Goal: Check status

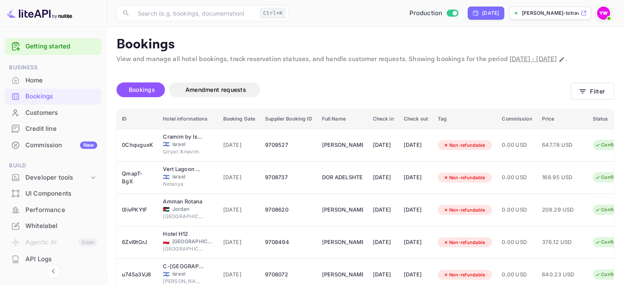
click at [603, 12] on img at bounding box center [603, 13] width 13 height 13
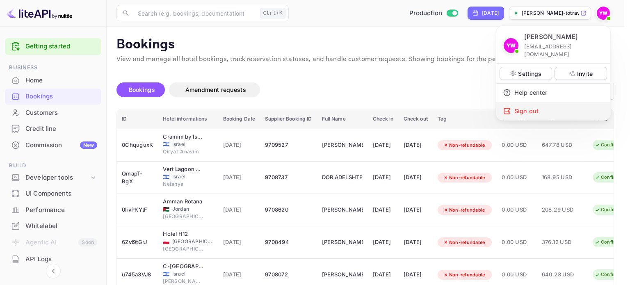
click at [530, 105] on div "Sign out" at bounding box center [553, 111] width 114 height 18
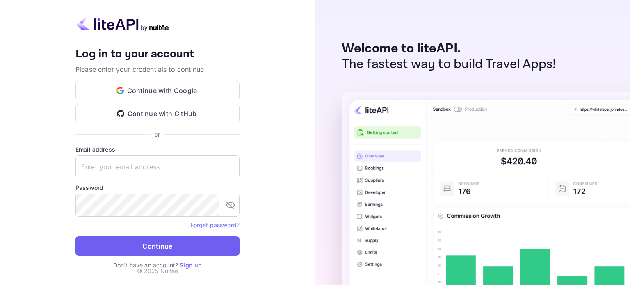
type input "[EMAIL_ADDRESS][DOMAIN_NAME]"
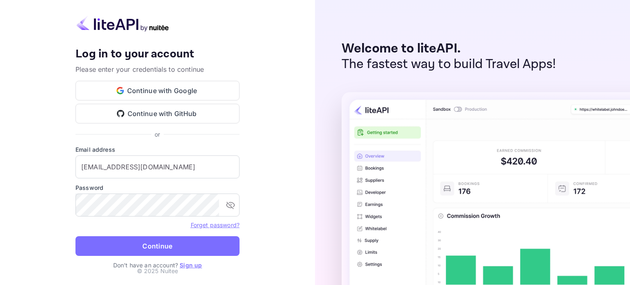
drag, startPoint x: 152, startPoint y: 251, endPoint x: 159, endPoint y: 247, distance: 8.9
click at [153, 251] on button "Continue" at bounding box center [157, 246] width 164 height 20
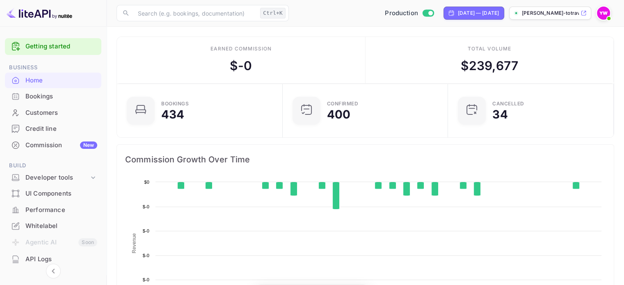
scroll to position [127, 154]
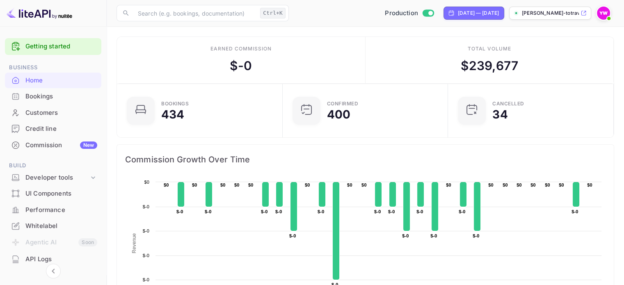
click at [63, 92] on div "Bookings" at bounding box center [61, 96] width 72 height 9
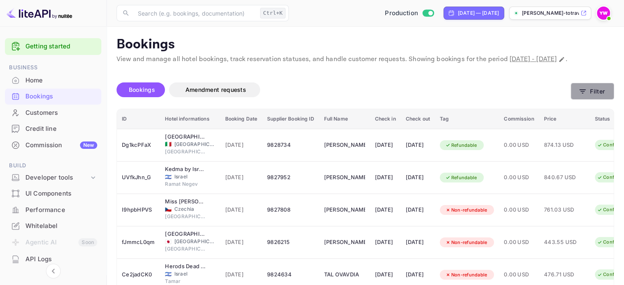
click at [595, 100] on button "Filter" at bounding box center [592, 91] width 43 height 17
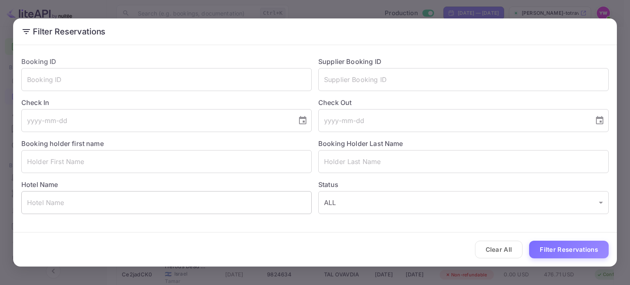
click at [67, 201] on input "text" at bounding box center [166, 202] width 290 height 23
paste input "[GEOGRAPHIC_DATA] Panoramico [GEOGRAPHIC_DATA]"
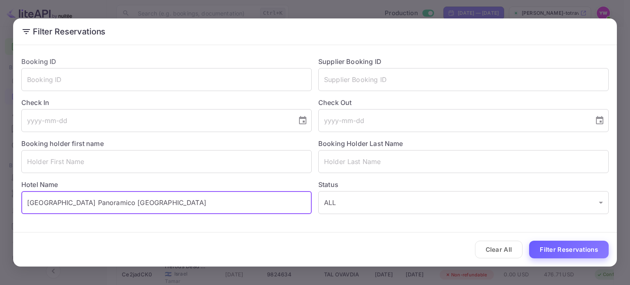
type input "[GEOGRAPHIC_DATA] Panoramico [GEOGRAPHIC_DATA]"
click at [563, 247] on button "Filter Reservations" at bounding box center [569, 250] width 80 height 18
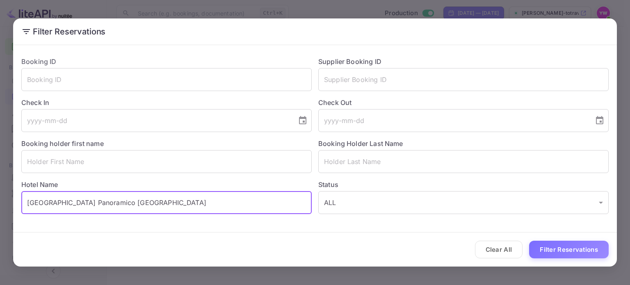
drag, startPoint x: 174, startPoint y: 210, endPoint x: 3, endPoint y: 212, distance: 170.7
click at [2, 211] on div "Filter Reservations Booking ID ​ Supplier Booking ID ​ Check In ​ Check Out ​ B…" at bounding box center [315, 142] width 630 height 285
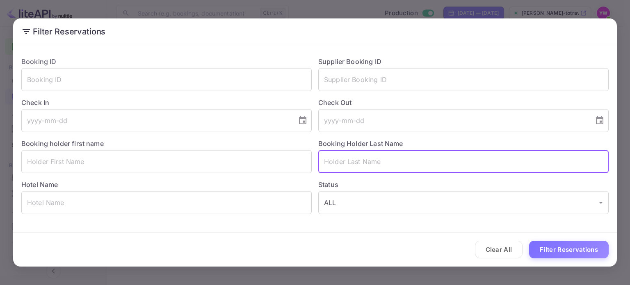
click at [334, 158] on input "text" at bounding box center [463, 161] width 290 height 23
paste input "DERI"
type input "DERI"
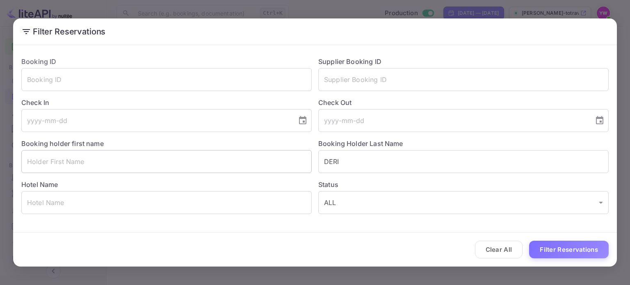
drag, startPoint x: 167, startPoint y: 175, endPoint x: 165, endPoint y: 169, distance: 5.7
click at [167, 173] on div "Booking ID ​ Supplier Booking ID ​ Check In ​ Check Out ​ Booking holder first …" at bounding box center [312, 132] width 594 height 164
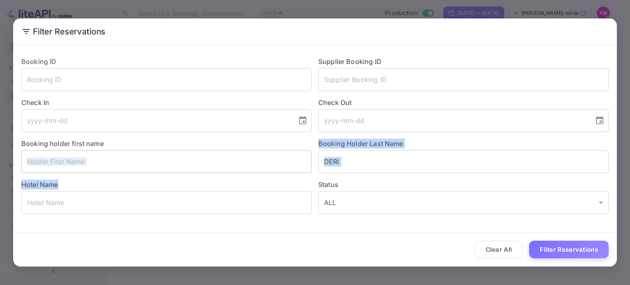
click at [165, 169] on input "text" at bounding box center [166, 161] width 290 height 23
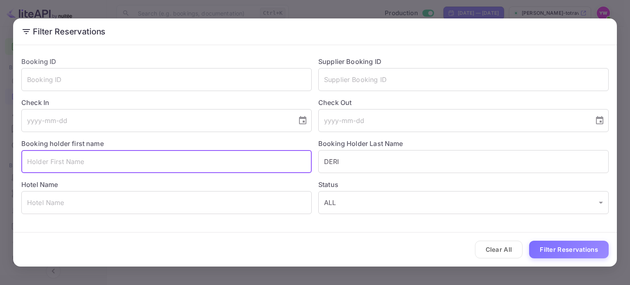
paste input "SHIRAN"
type input "SHIRAN"
drag, startPoint x: 569, startPoint y: 250, endPoint x: 459, endPoint y: 223, distance: 112.9
click at [569, 249] on button "Filter Reservations" at bounding box center [569, 250] width 80 height 18
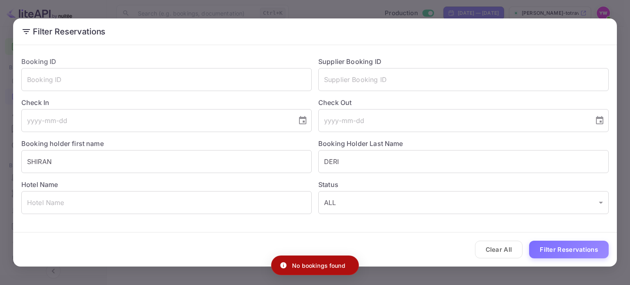
click at [630, 18] on div "Filter Reservations Booking ID ​ Supplier Booking ID ​ Check In ​ Check Out ​ B…" at bounding box center [315, 142] width 630 height 285
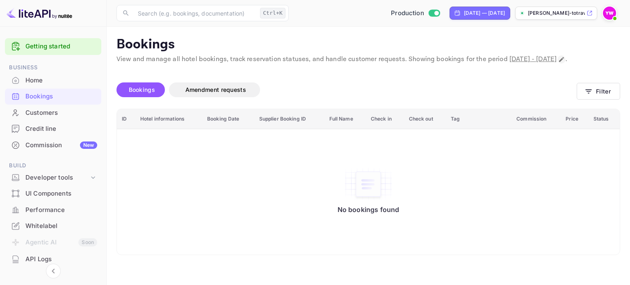
click at [558, 63] on icon "Change date range" at bounding box center [561, 59] width 7 height 7
select select "8"
select select "2025"
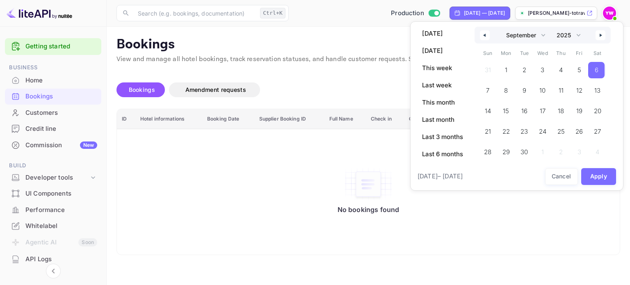
click at [604, 68] on span "6" at bounding box center [596, 70] width 16 height 16
drag, startPoint x: 596, startPoint y: 174, endPoint x: 517, endPoint y: 162, distance: 79.9
click at [597, 174] on button "Apply" at bounding box center [598, 176] width 35 height 17
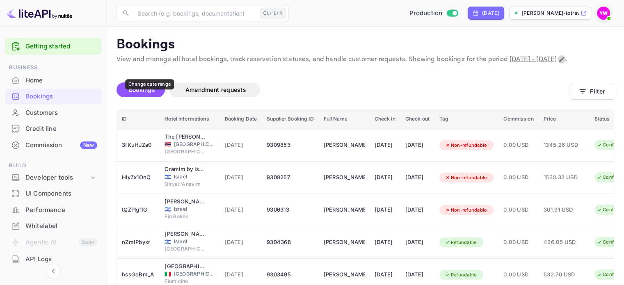
click at [558, 63] on icon "Change date range" at bounding box center [561, 59] width 7 height 7
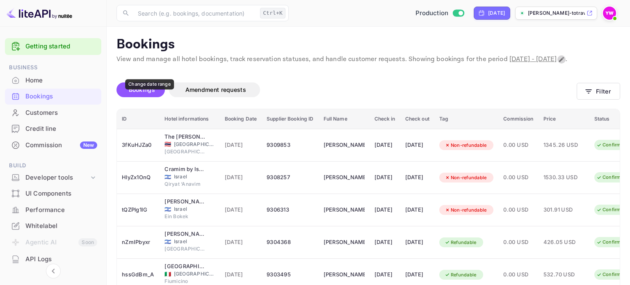
select select "8"
select select "2025"
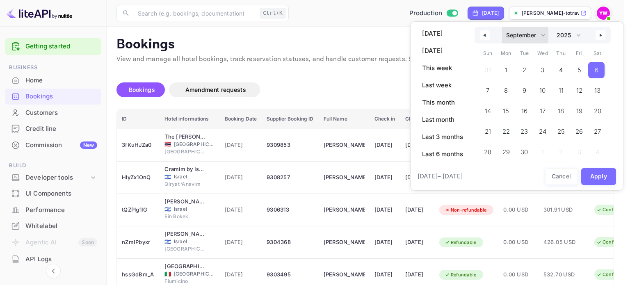
click at [541, 34] on select "January February March April May June July August September October November De…" at bounding box center [525, 35] width 46 height 17
select select "9"
click at [502, 27] on select "January February March April May June July August September October November De…" at bounding box center [525, 35] width 46 height 17
click at [505, 90] on span "6" at bounding box center [506, 90] width 4 height 15
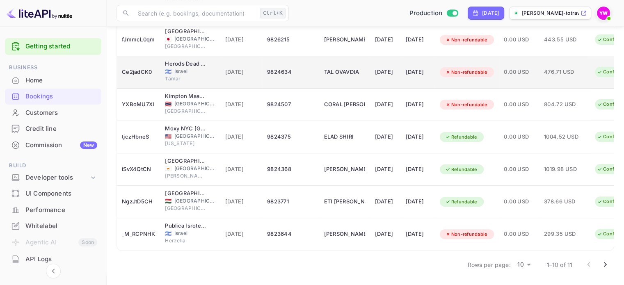
scroll to position [217, 0]
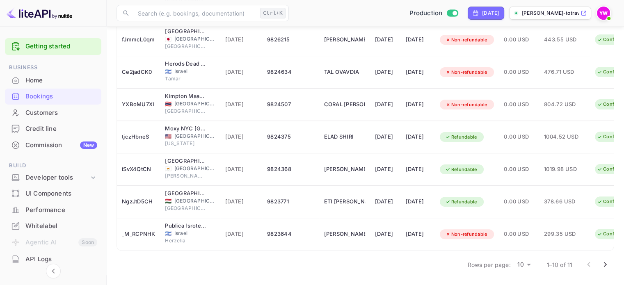
click at [605, 265] on icon "Go to next page" at bounding box center [605, 265] width 10 height 10
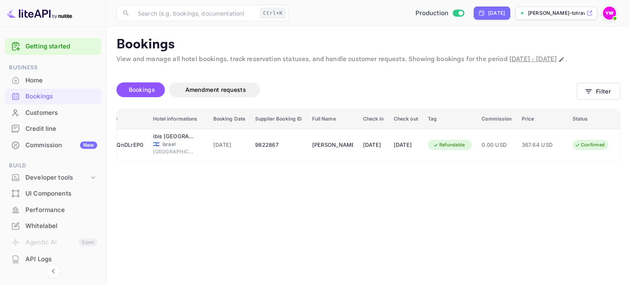
scroll to position [0, 0]
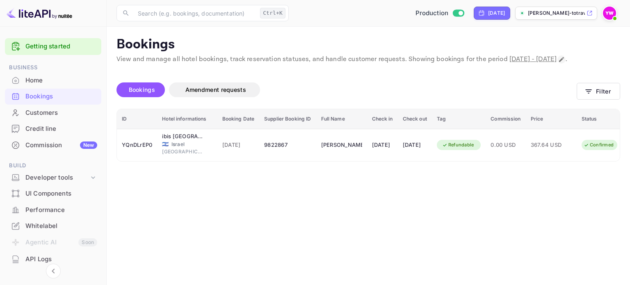
click at [558, 63] on icon "Change date range" at bounding box center [561, 59] width 7 height 7
select select "9"
select select "2025"
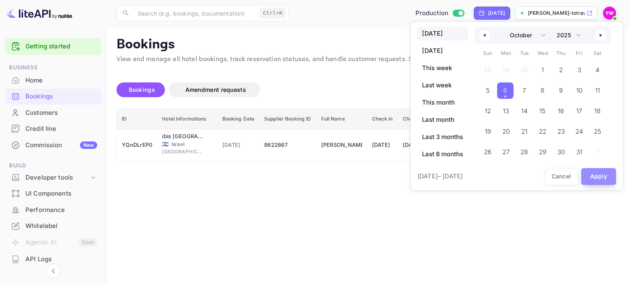
drag, startPoint x: 594, startPoint y: 173, endPoint x: 597, endPoint y: 177, distance: 4.9
click at [594, 175] on button "Apply" at bounding box center [598, 176] width 35 height 17
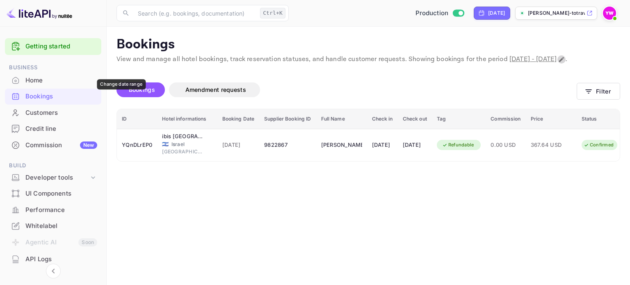
click at [558, 63] on icon "Change date range" at bounding box center [561, 59] width 7 height 7
select select "9"
select select "2025"
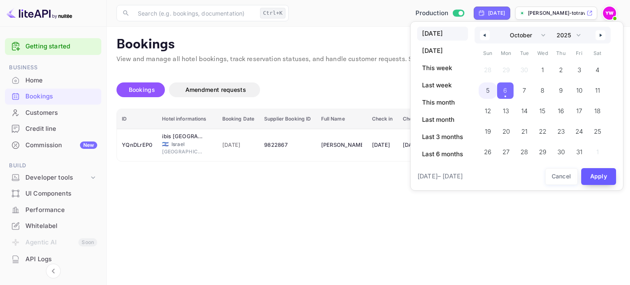
drag, startPoint x: 487, startPoint y: 94, endPoint x: 594, endPoint y: 178, distance: 136.2
click at [487, 93] on span "5" at bounding box center [488, 90] width 4 height 15
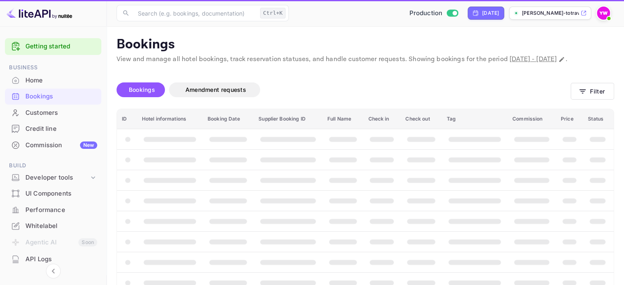
click at [596, 162] on span "booking table" at bounding box center [598, 159] width 16 height 5
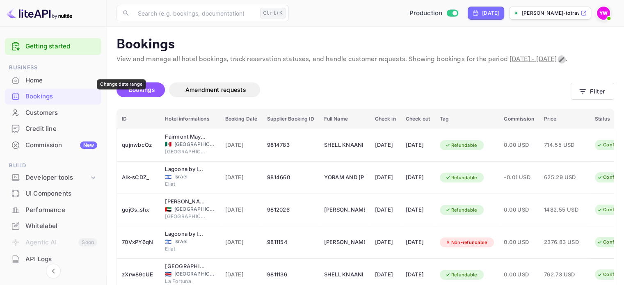
click at [558, 63] on icon "Change date range" at bounding box center [561, 59] width 7 height 7
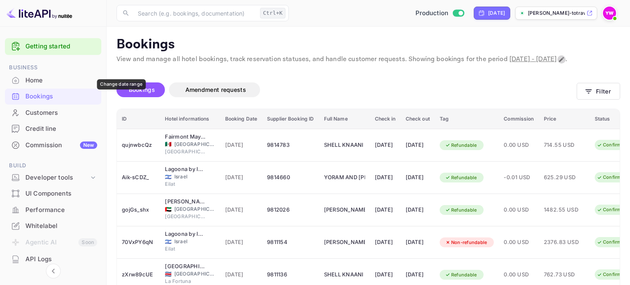
select select "9"
select select "2025"
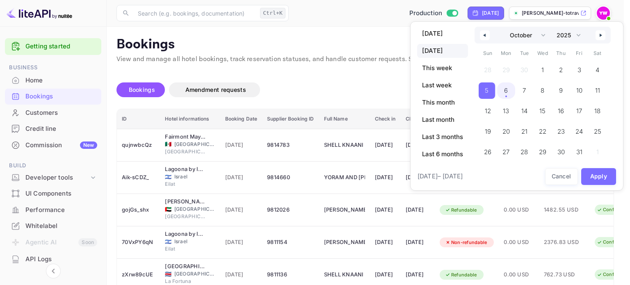
drag, startPoint x: 512, startPoint y: 95, endPoint x: 544, endPoint y: 133, distance: 49.8
click at [512, 95] on span "6" at bounding box center [506, 90] width 18 height 16
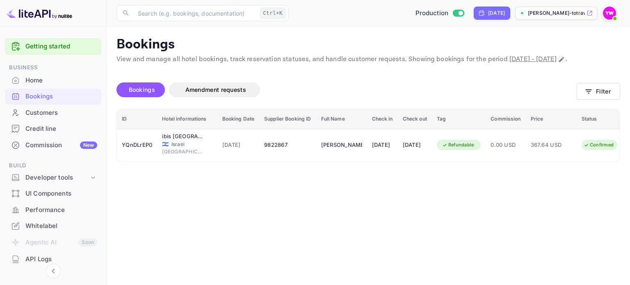
click at [559, 62] on icon "Change date range" at bounding box center [561, 59] width 5 height 5
select select "9"
select select "2025"
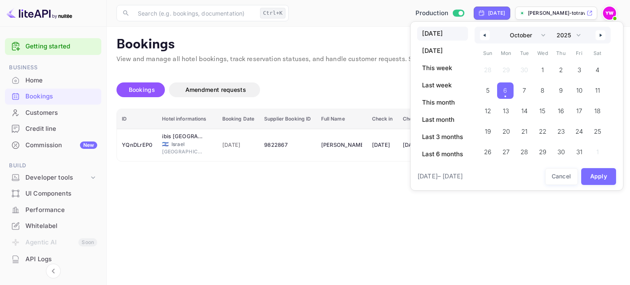
drag, startPoint x: 249, startPoint y: 85, endPoint x: 246, endPoint y: 104, distance: 19.2
click at [249, 85] on div at bounding box center [315, 142] width 630 height 285
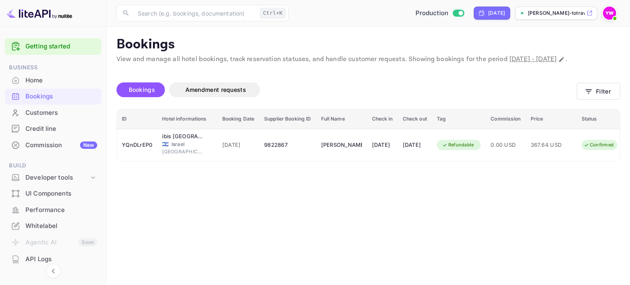
click at [541, 58] on span "October 6th, 2025 - October 6th, 2025" at bounding box center [533, 59] width 47 height 9
click at [127, 64] on p "View and manage all hotel bookings, track reservation statuses, and handle cust…" at bounding box center [369, 60] width 504 height 10
click at [558, 63] on icon "Change date range" at bounding box center [561, 59] width 7 height 7
select select "9"
select select "2025"
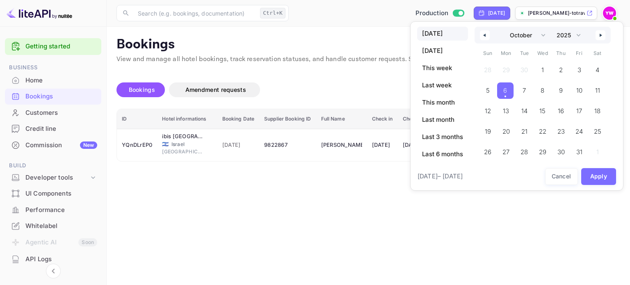
click at [53, 112] on div at bounding box center [315, 142] width 630 height 285
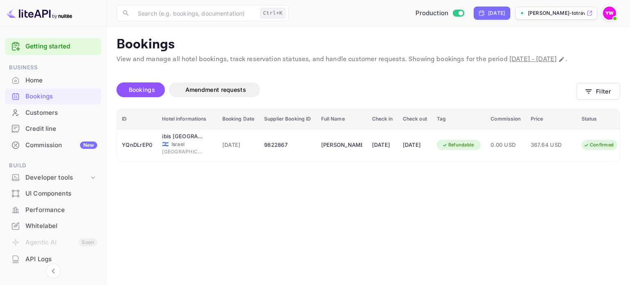
click at [51, 114] on div "Customers" at bounding box center [61, 112] width 72 height 9
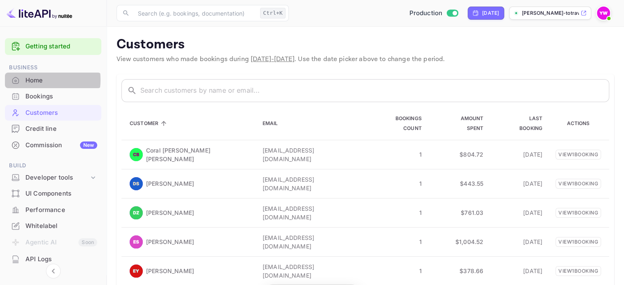
click at [33, 80] on div "Home" at bounding box center [61, 80] width 72 height 9
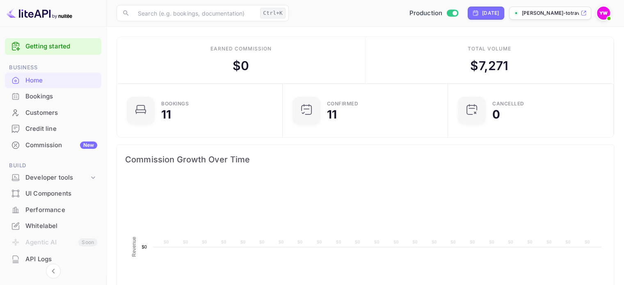
click at [50, 95] on div "Bookings" at bounding box center [61, 96] width 72 height 9
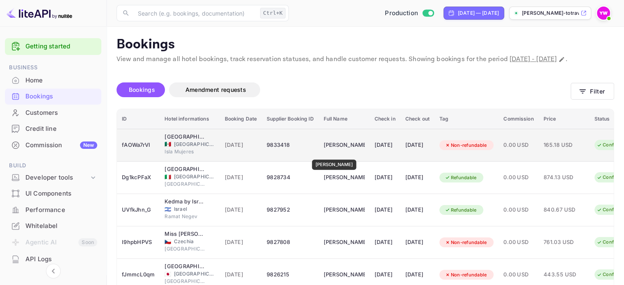
click at [330, 152] on div "[PERSON_NAME]" at bounding box center [344, 145] width 41 height 13
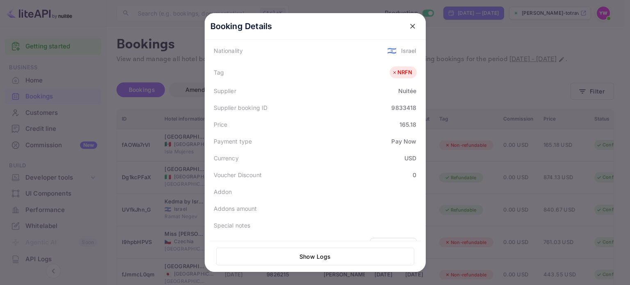
scroll to position [246, 0]
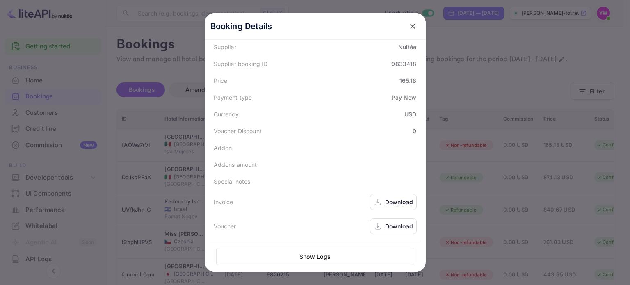
click at [399, 229] on div "Download" at bounding box center [399, 226] width 28 height 9
click at [391, 200] on div "Download" at bounding box center [399, 202] width 28 height 9
click at [385, 226] on div "Download" at bounding box center [399, 226] width 28 height 9
